Goal: Task Accomplishment & Management: Use online tool/utility

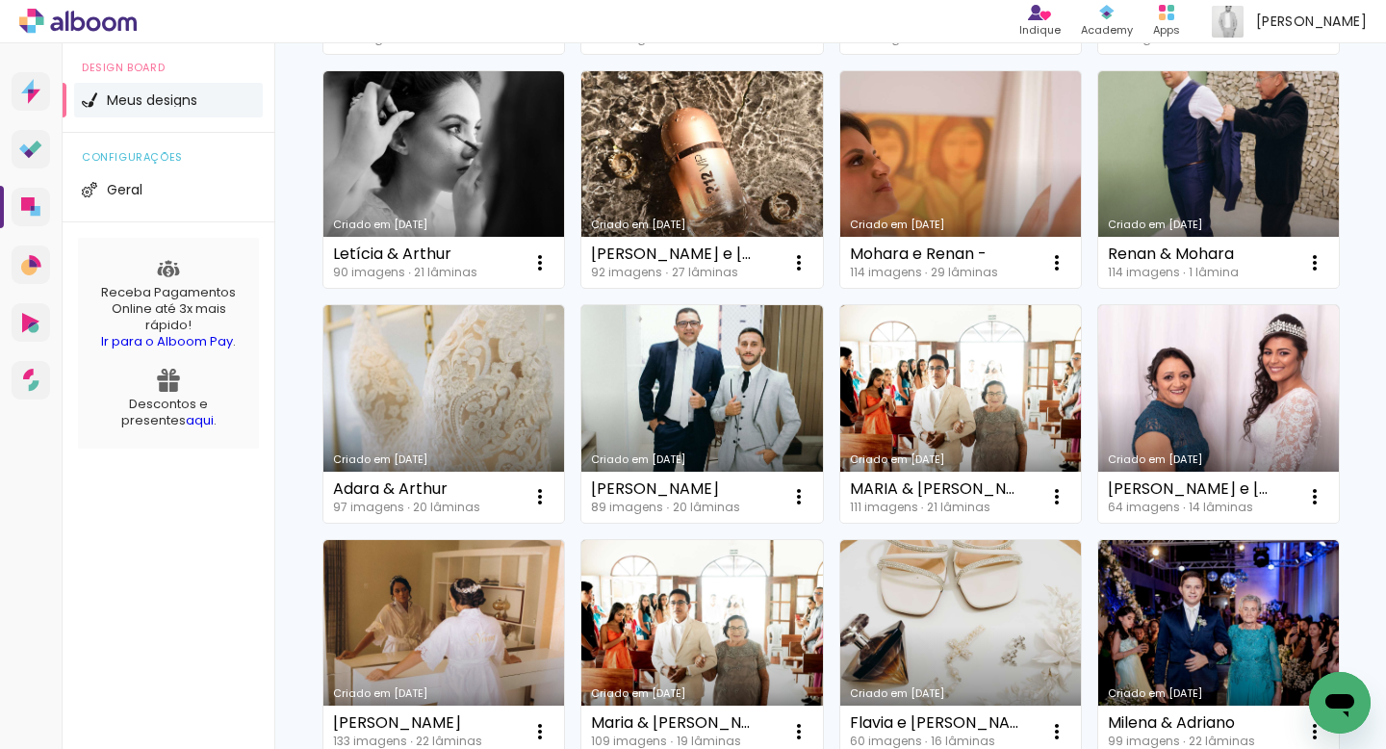
scroll to position [392, 0]
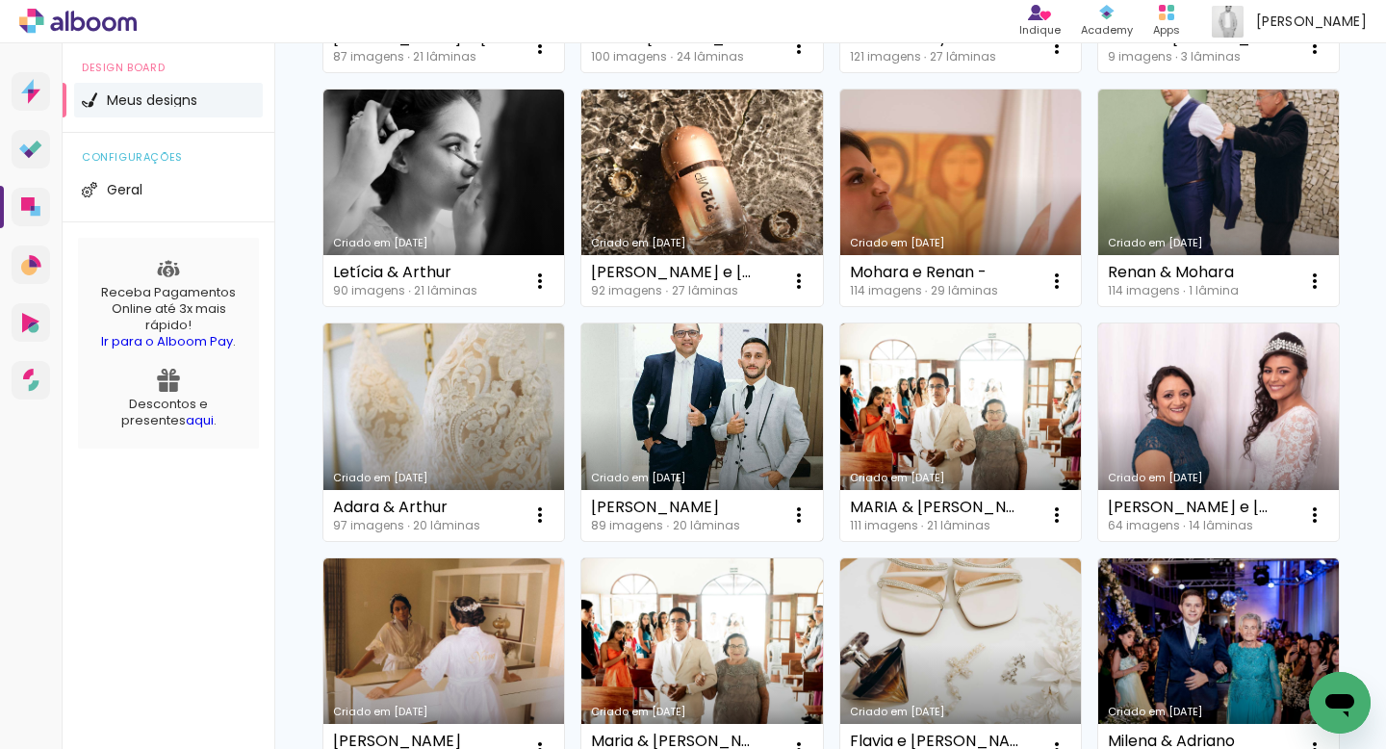
click at [782, 425] on link "Criado em [DATE]" at bounding box center [701, 431] width 241 height 217
